Goal: Find specific page/section: Find specific page/section

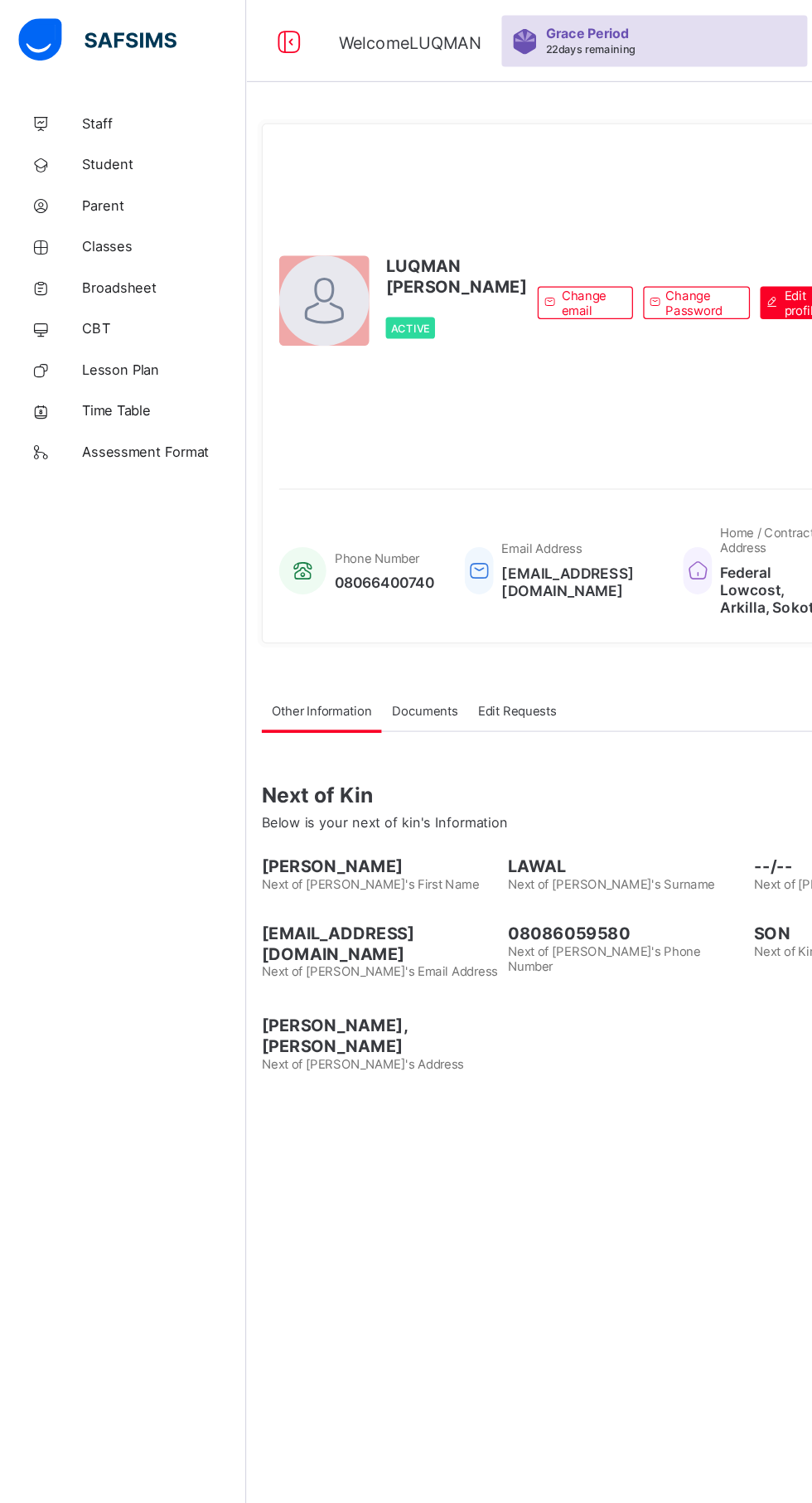
click at [88, 197] on span "Classes" at bounding box center [132, 198] width 133 height 13
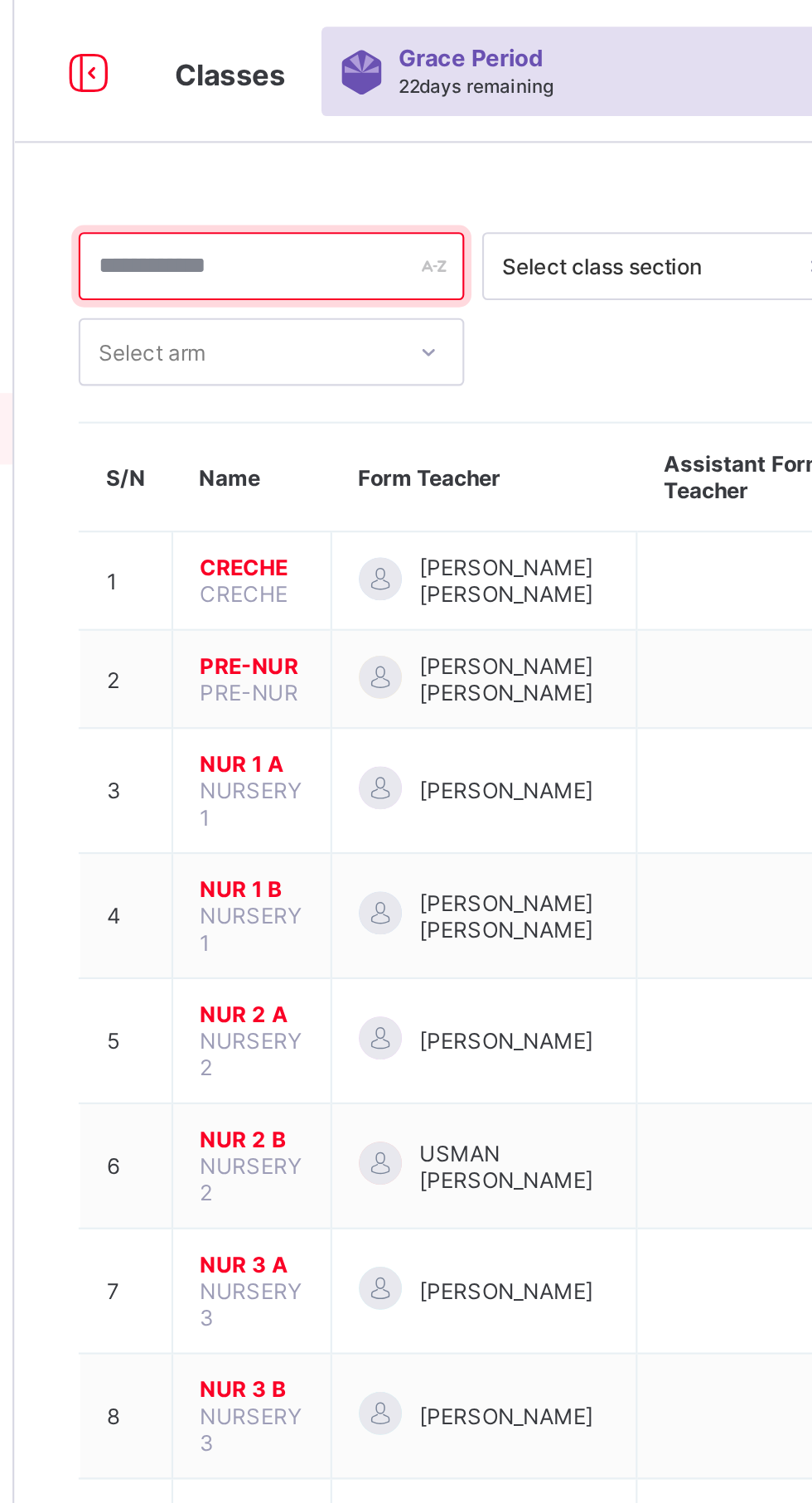
click at [328, 119] on input "text" at bounding box center [318, 123] width 179 height 31
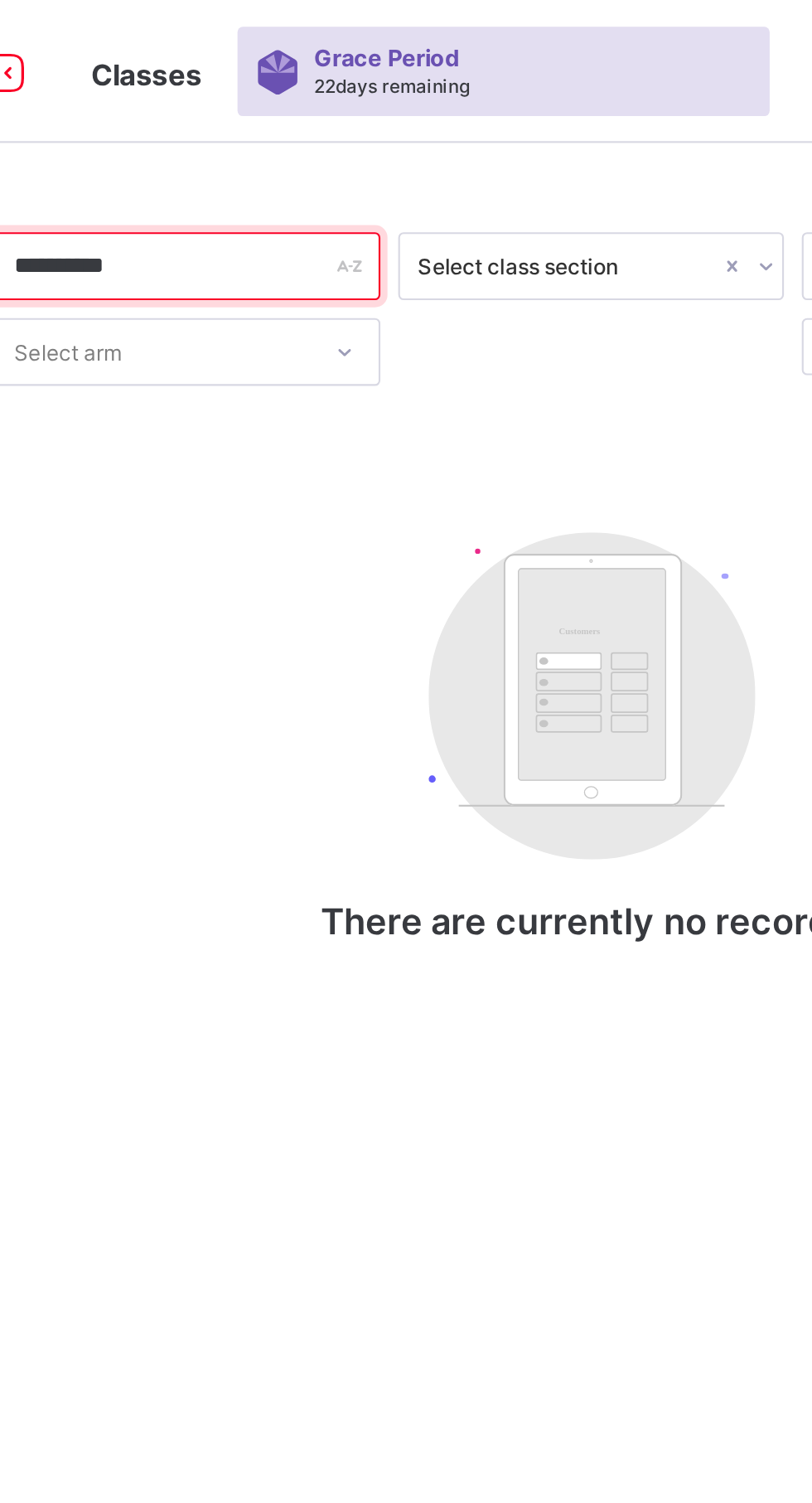
type input "**********"
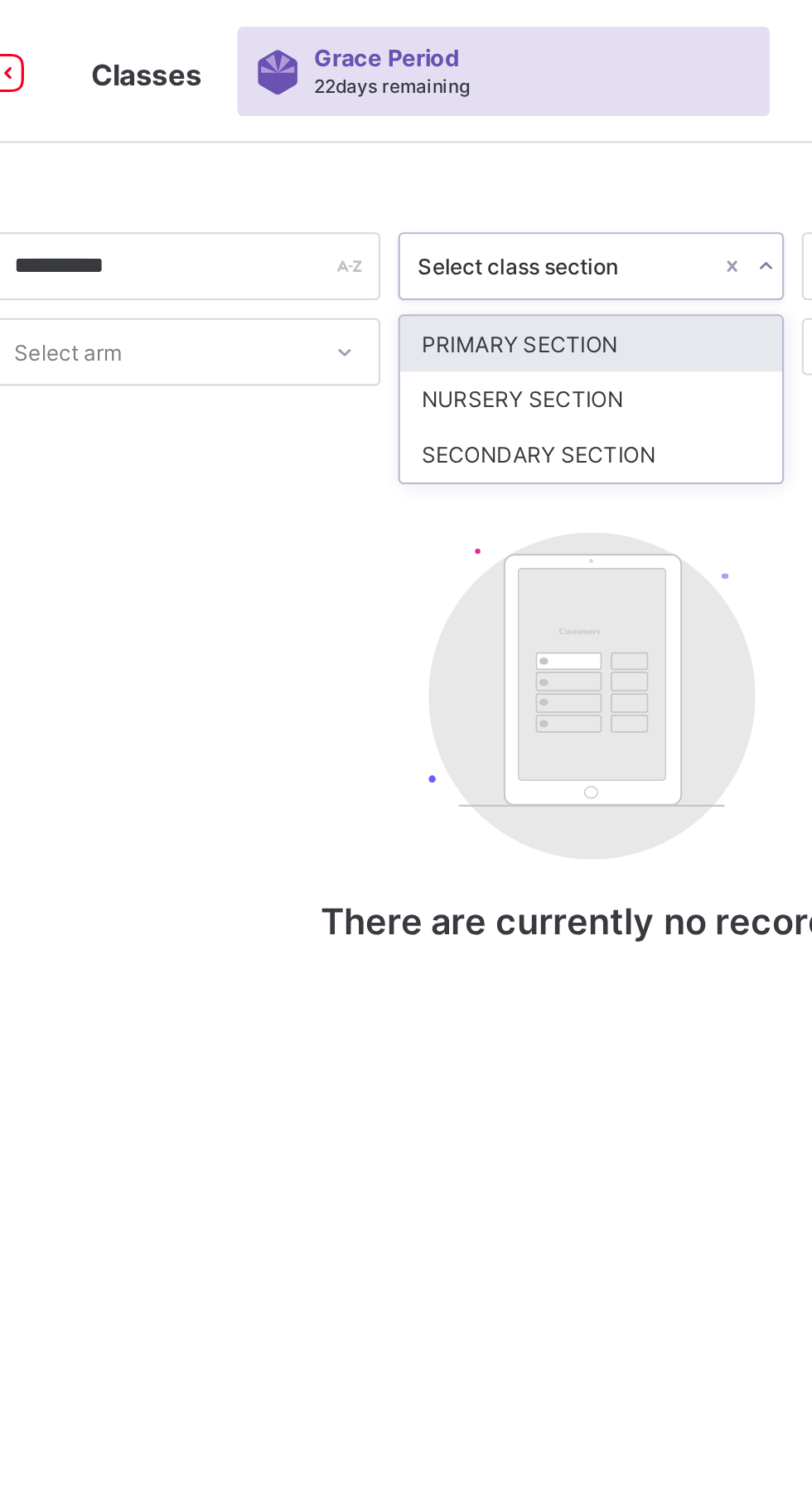
click at [523, 212] on div "SECONDARY SECTION" at bounding box center [505, 211] width 178 height 26
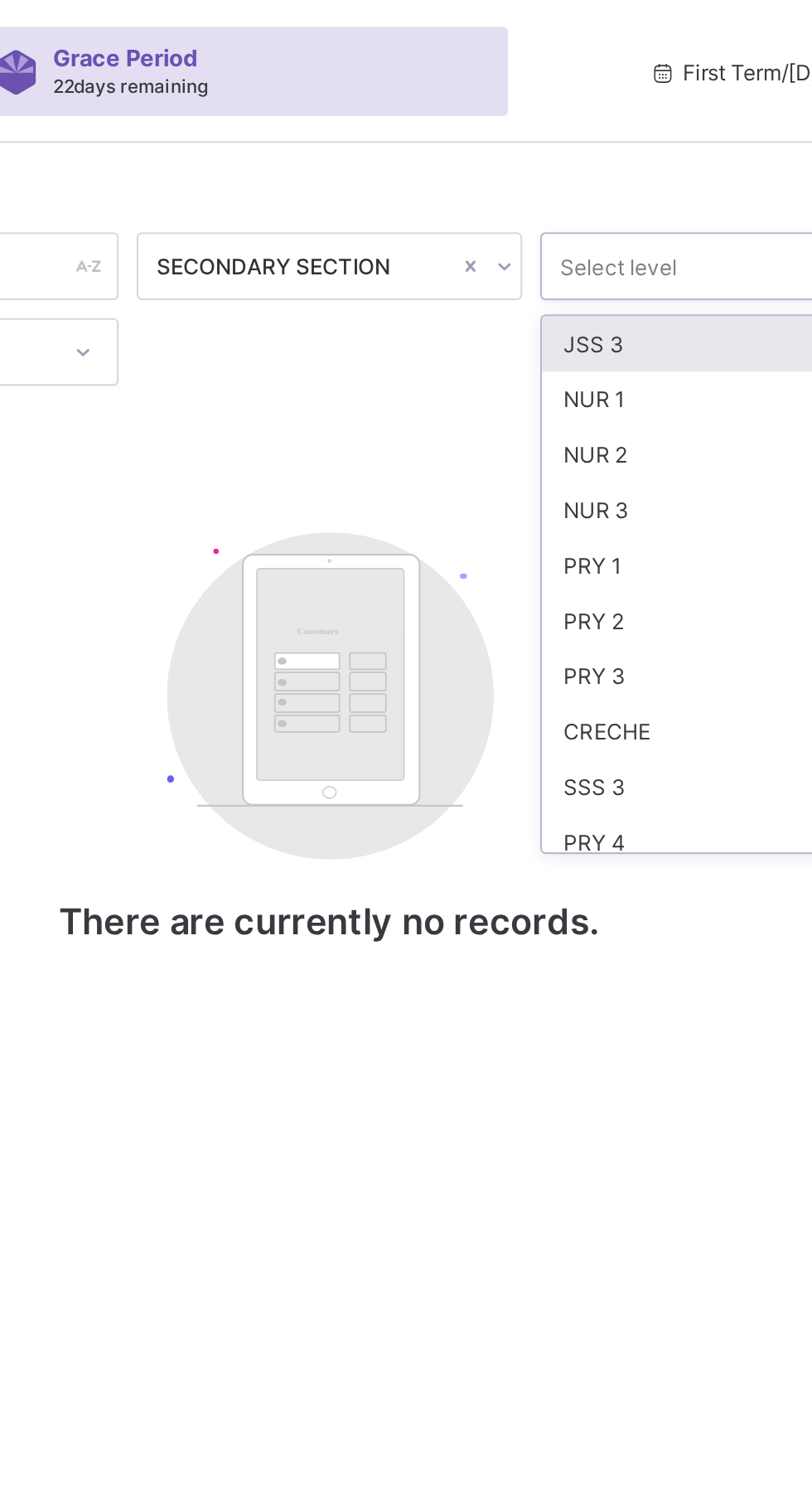
scroll to position [156, 0]
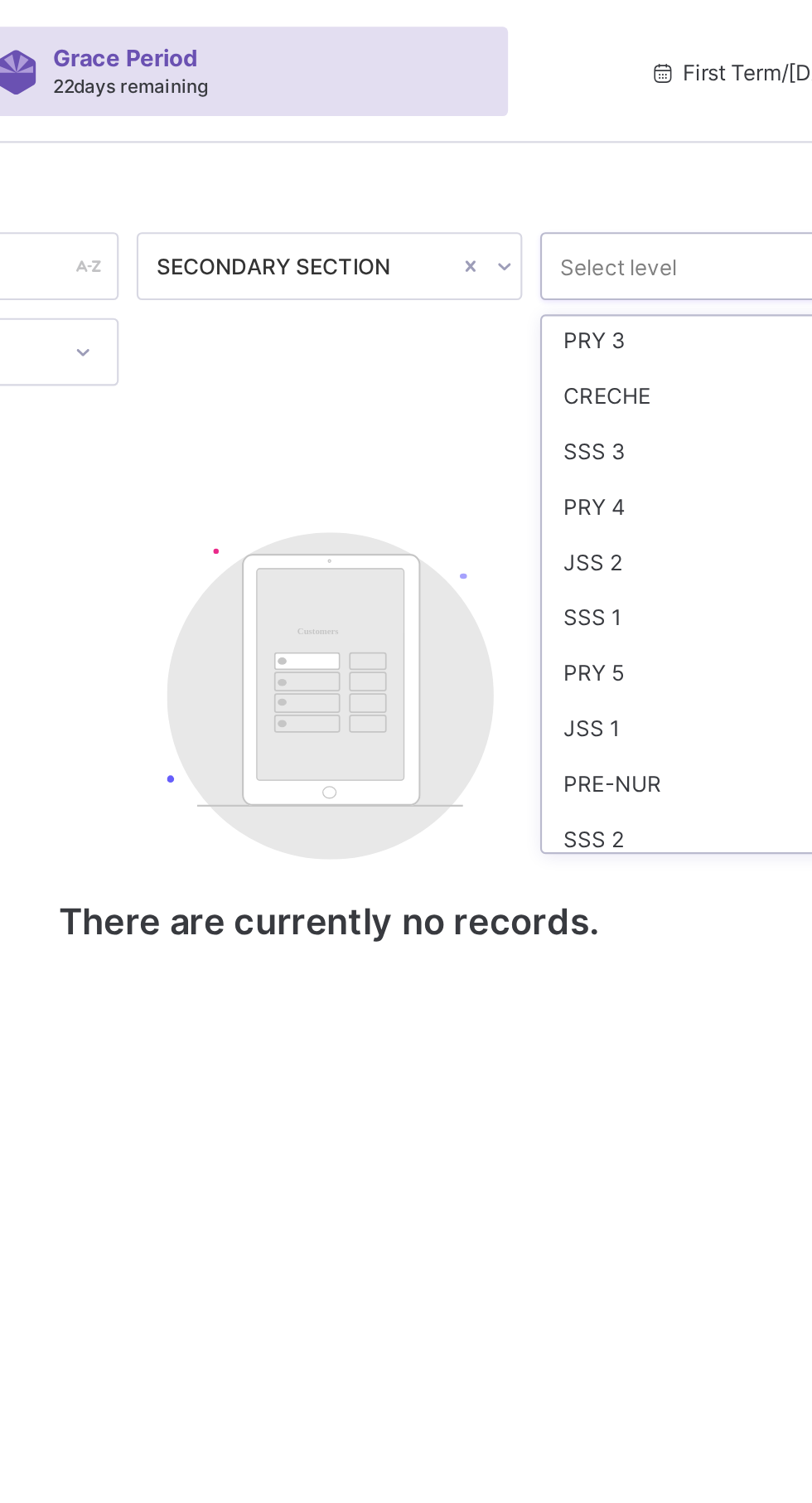
click at [653, 207] on div "SSS 3" at bounding box center [692, 210] width 178 height 26
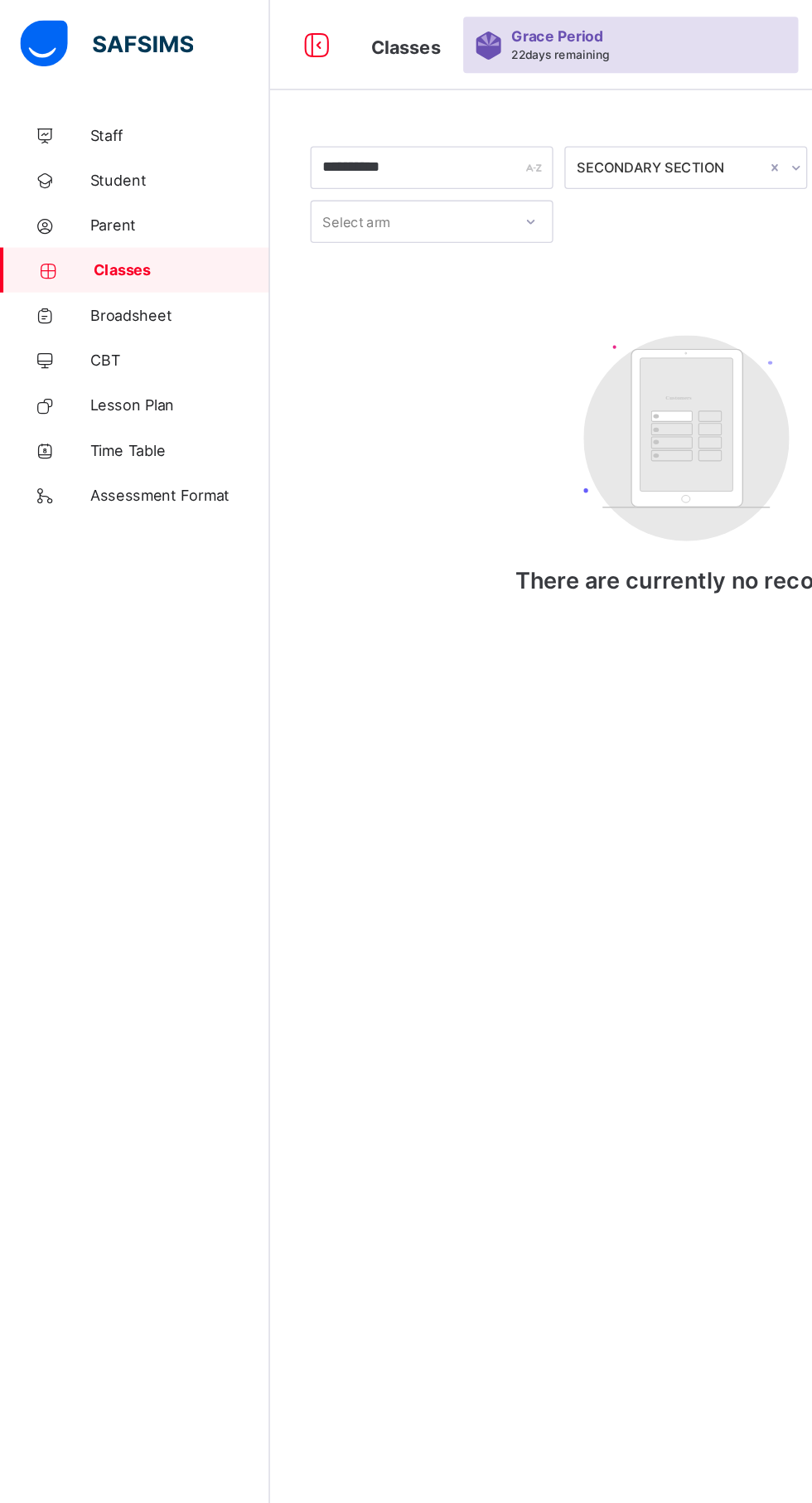
click at [233, 36] on icon at bounding box center [233, 34] width 29 height 24
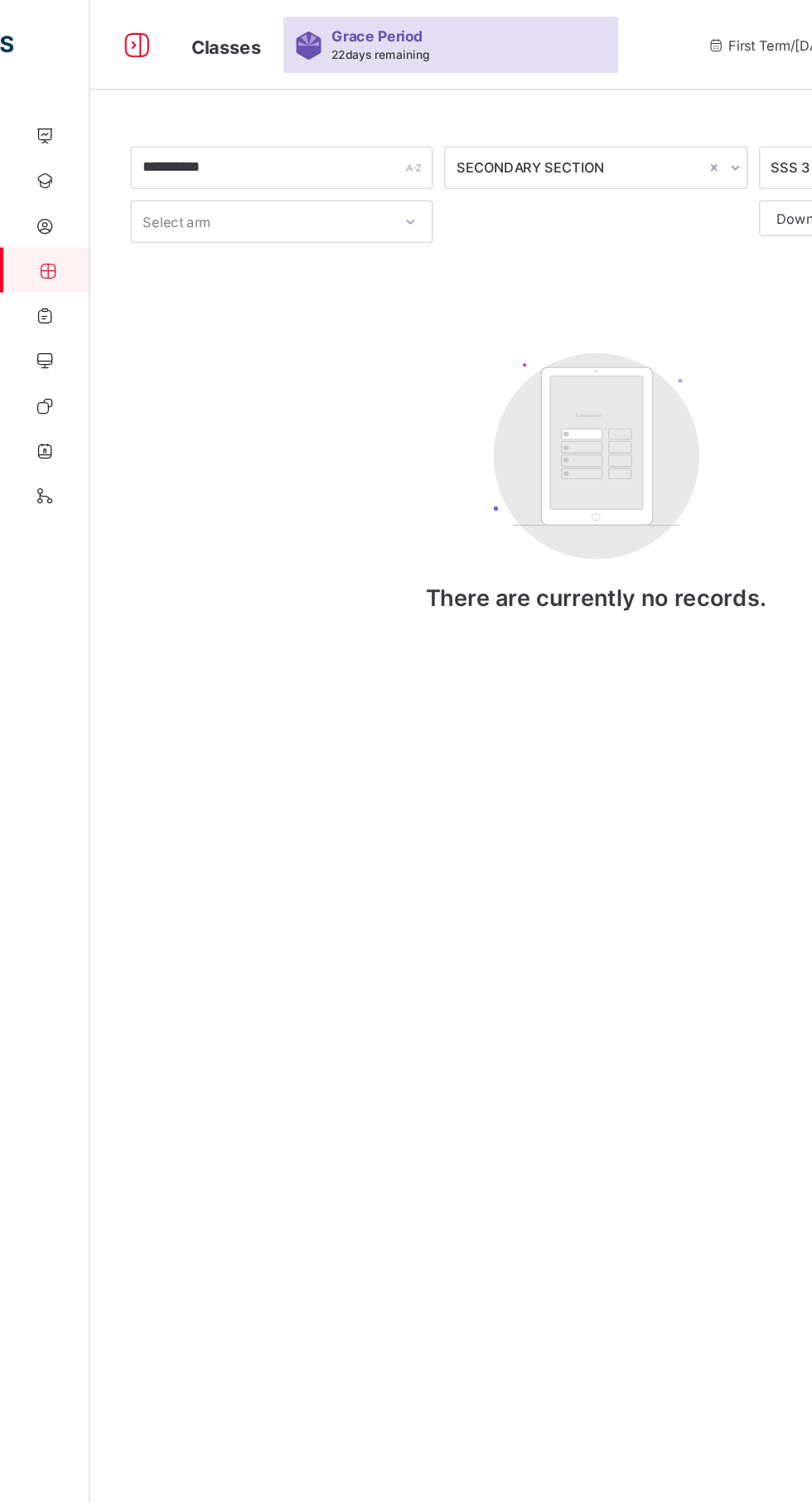
click at [102, 31] on icon at bounding box center [101, 34] width 29 height 24
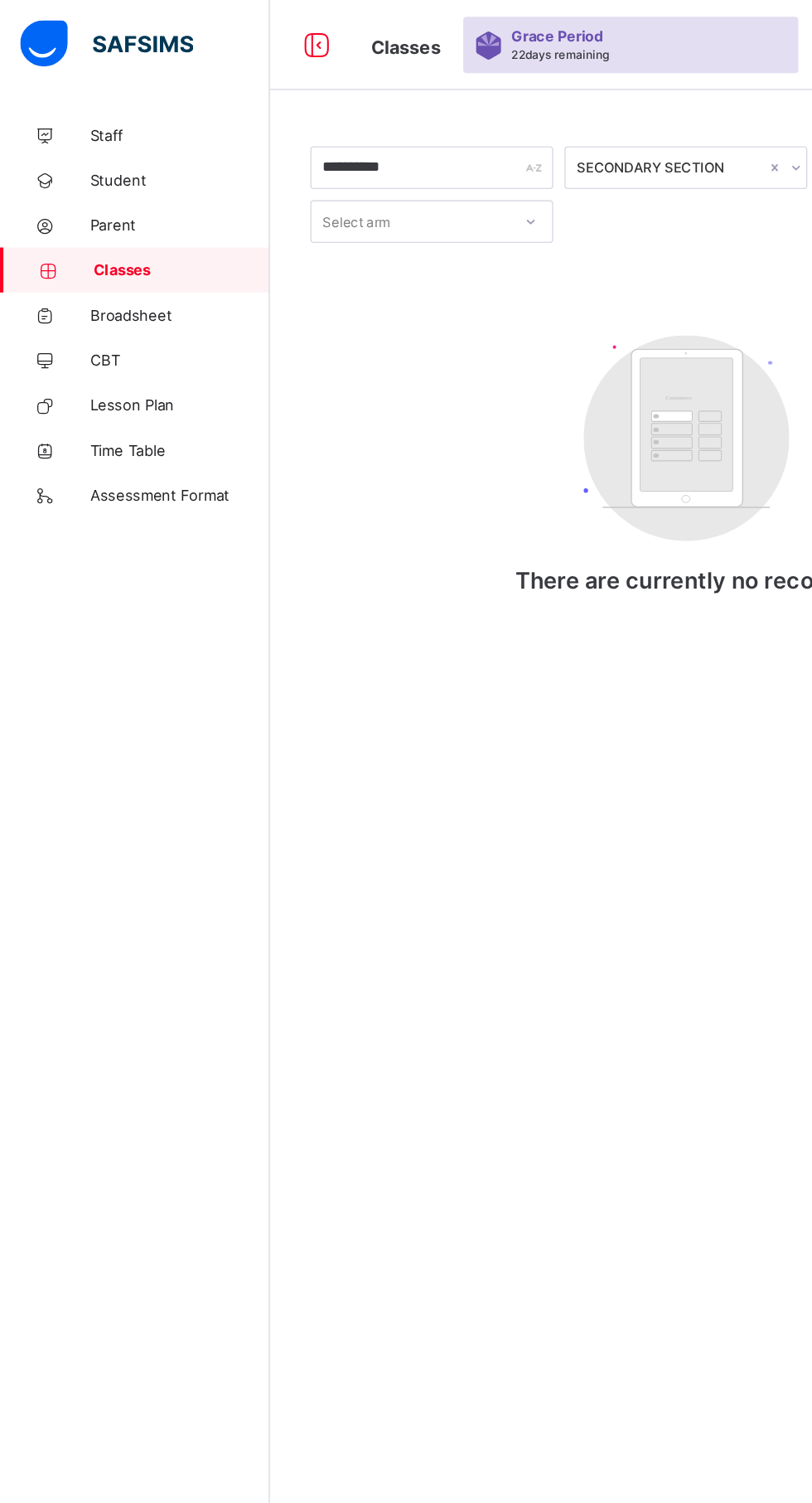
click at [121, 237] on span "Broadsheet" at bounding box center [132, 231] width 133 height 13
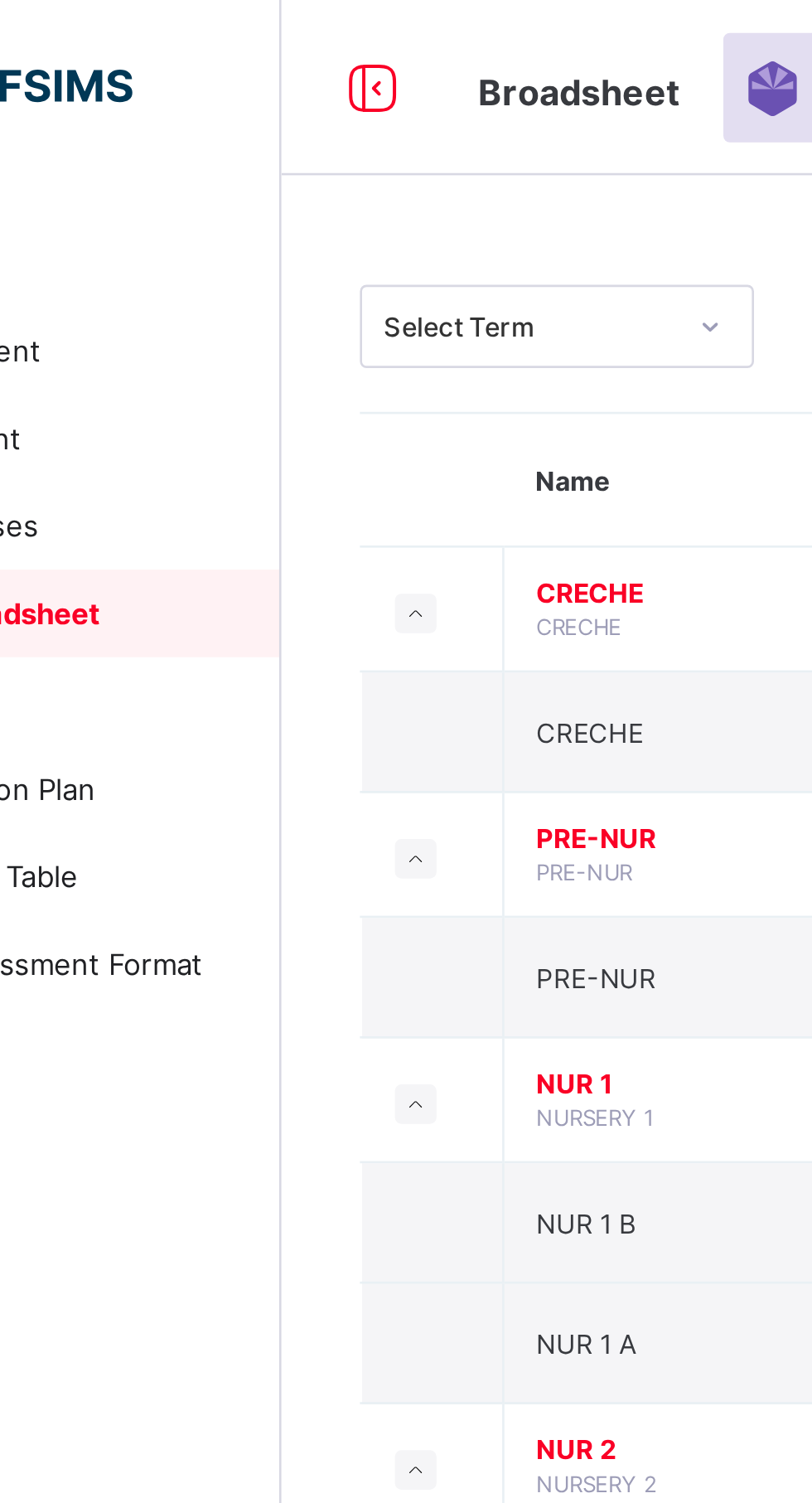
click at [146, 365] on span "Assessment Format" at bounding box center [132, 364] width 133 height 13
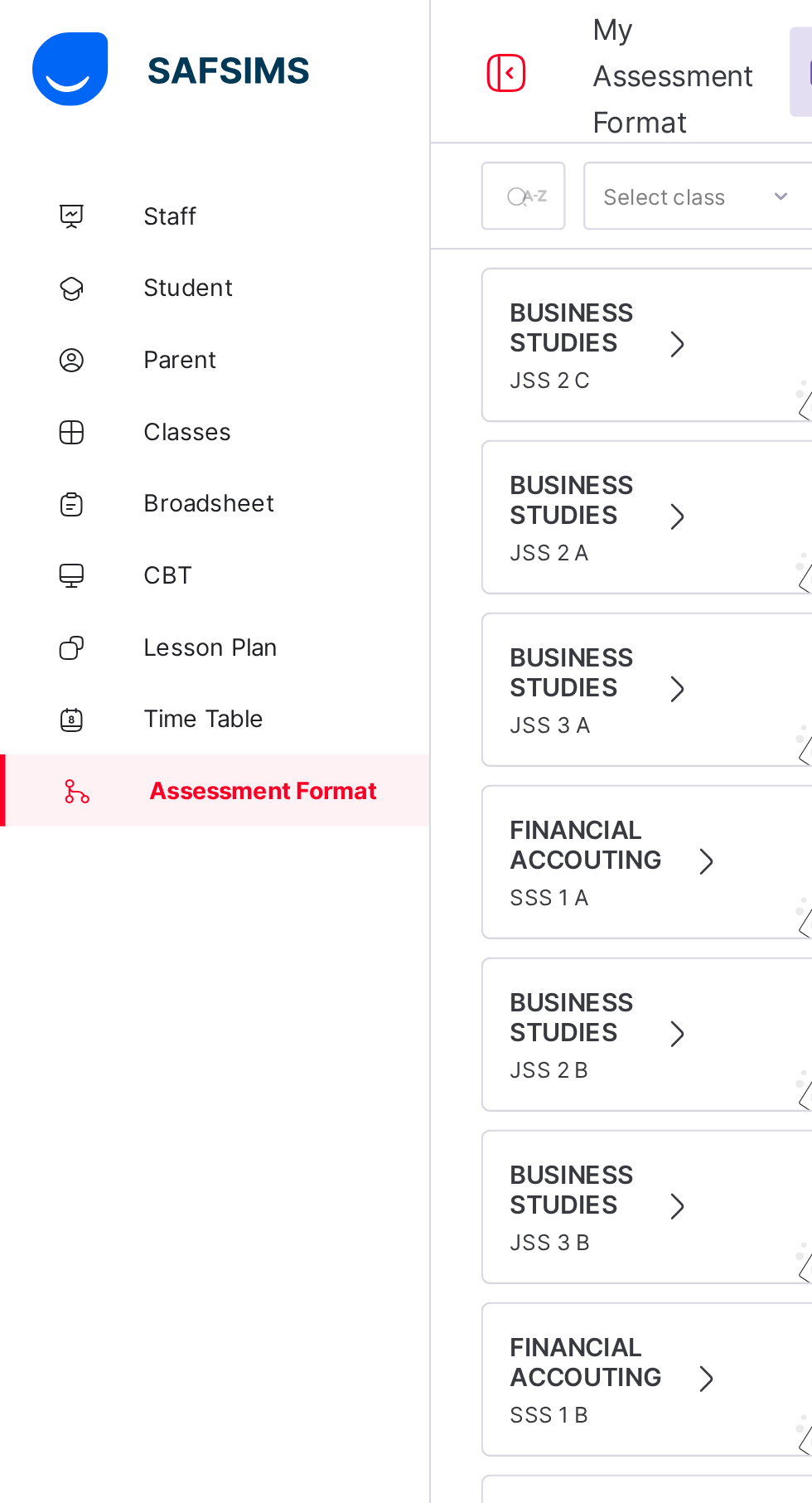
click at [101, 207] on link "Classes" at bounding box center [99, 198] width 198 height 33
